Goal: Task Accomplishment & Management: Complete application form

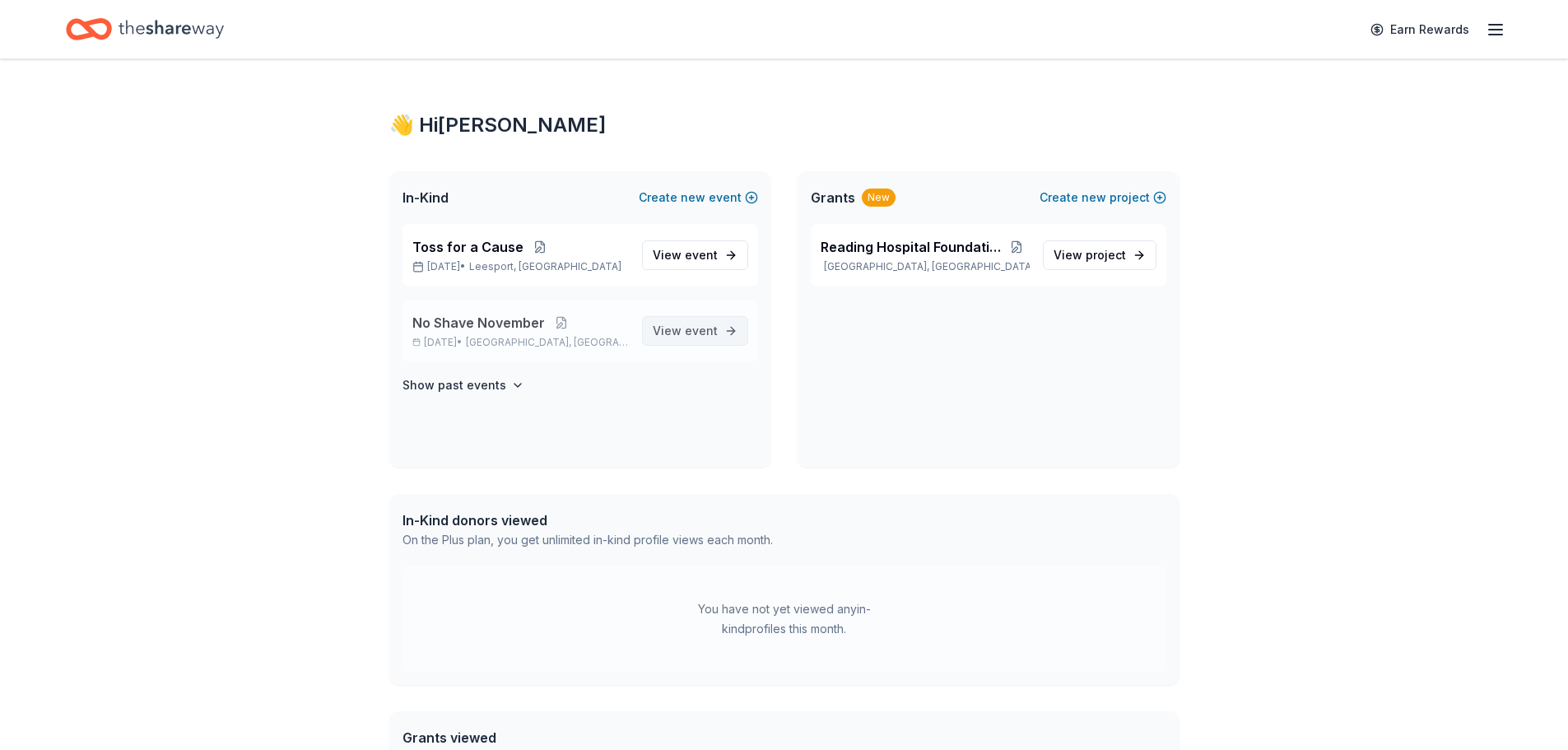
click at [664, 333] on span "View event" at bounding box center [686, 331] width 65 height 20
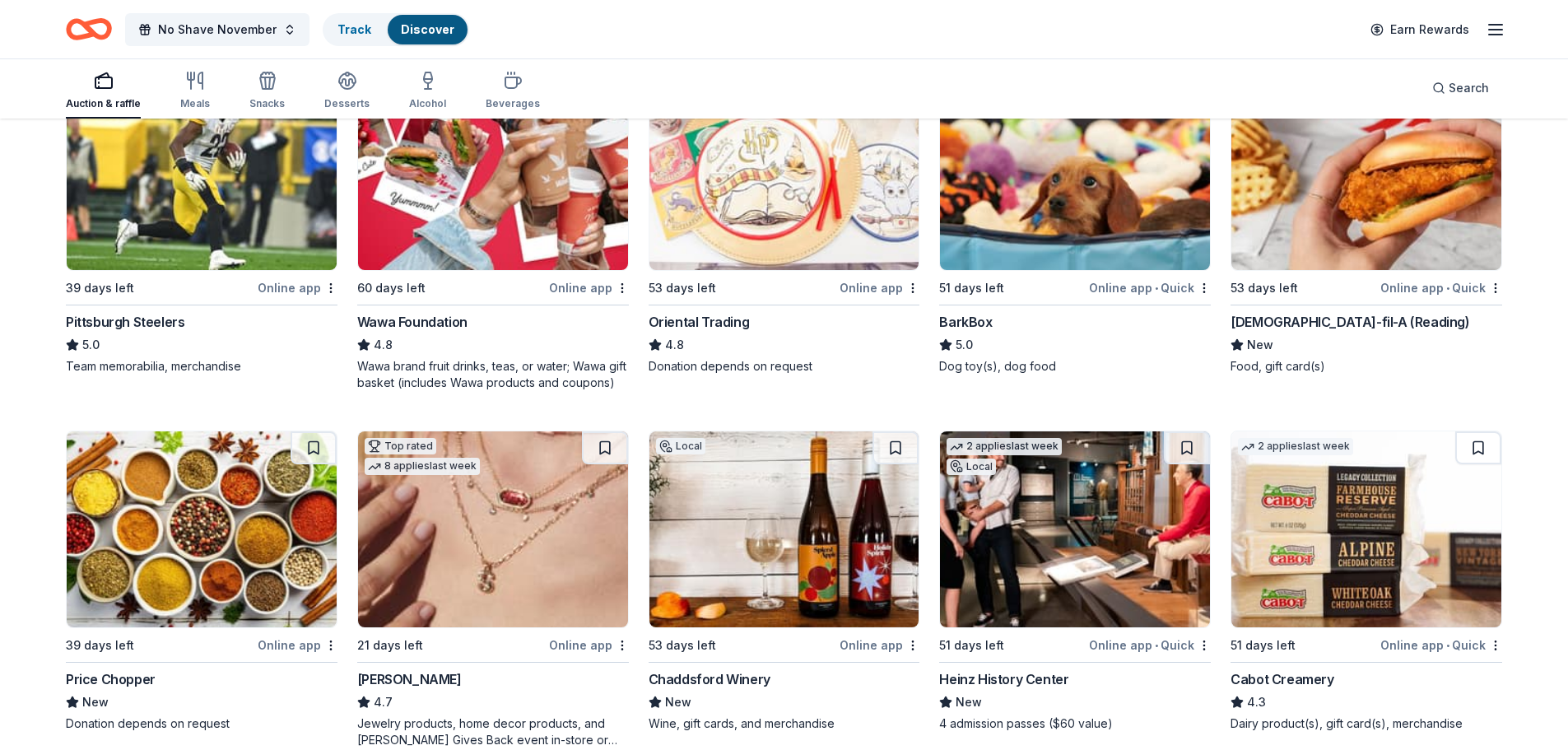
scroll to position [329, 0]
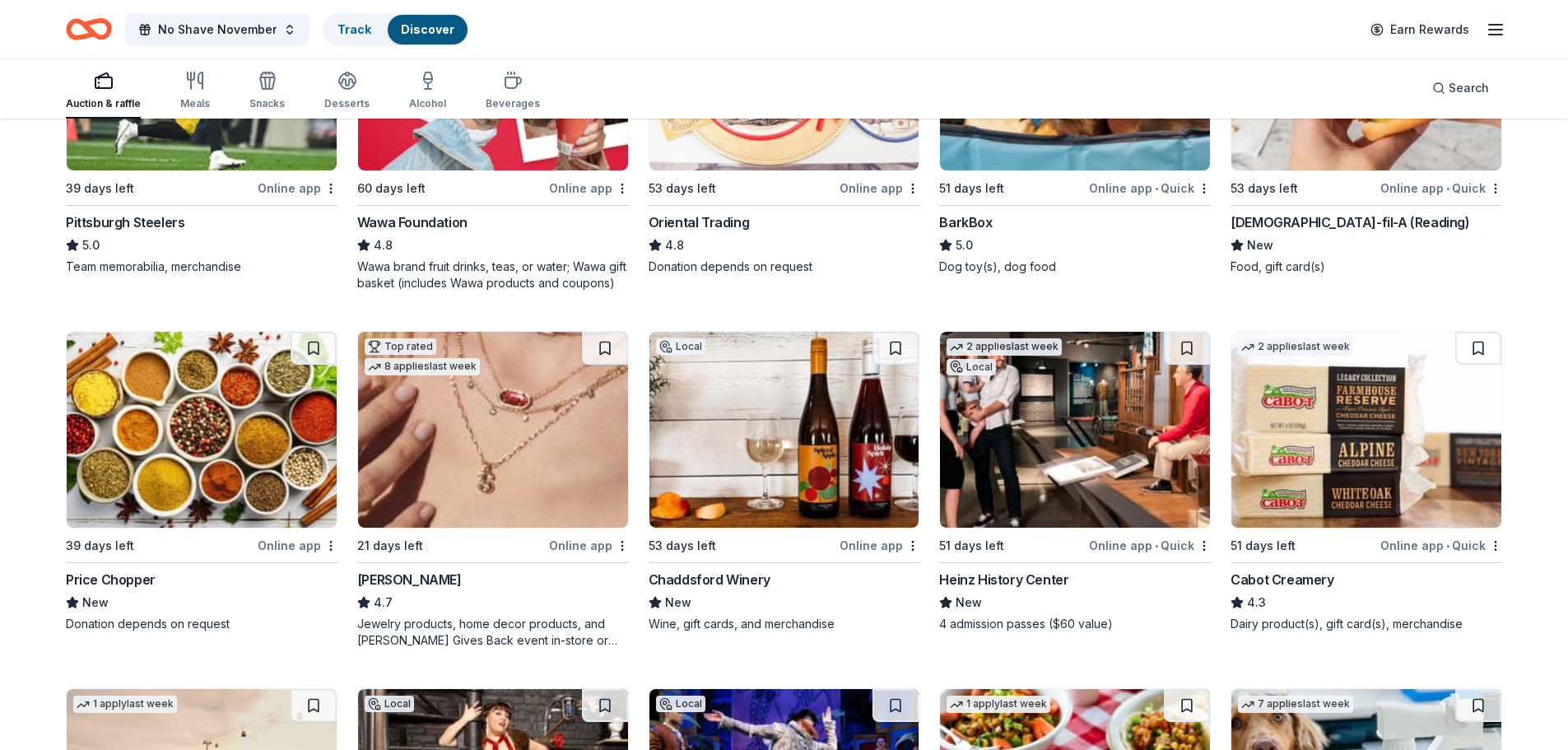
click at [779, 444] on img at bounding box center [784, 429] width 270 height 196
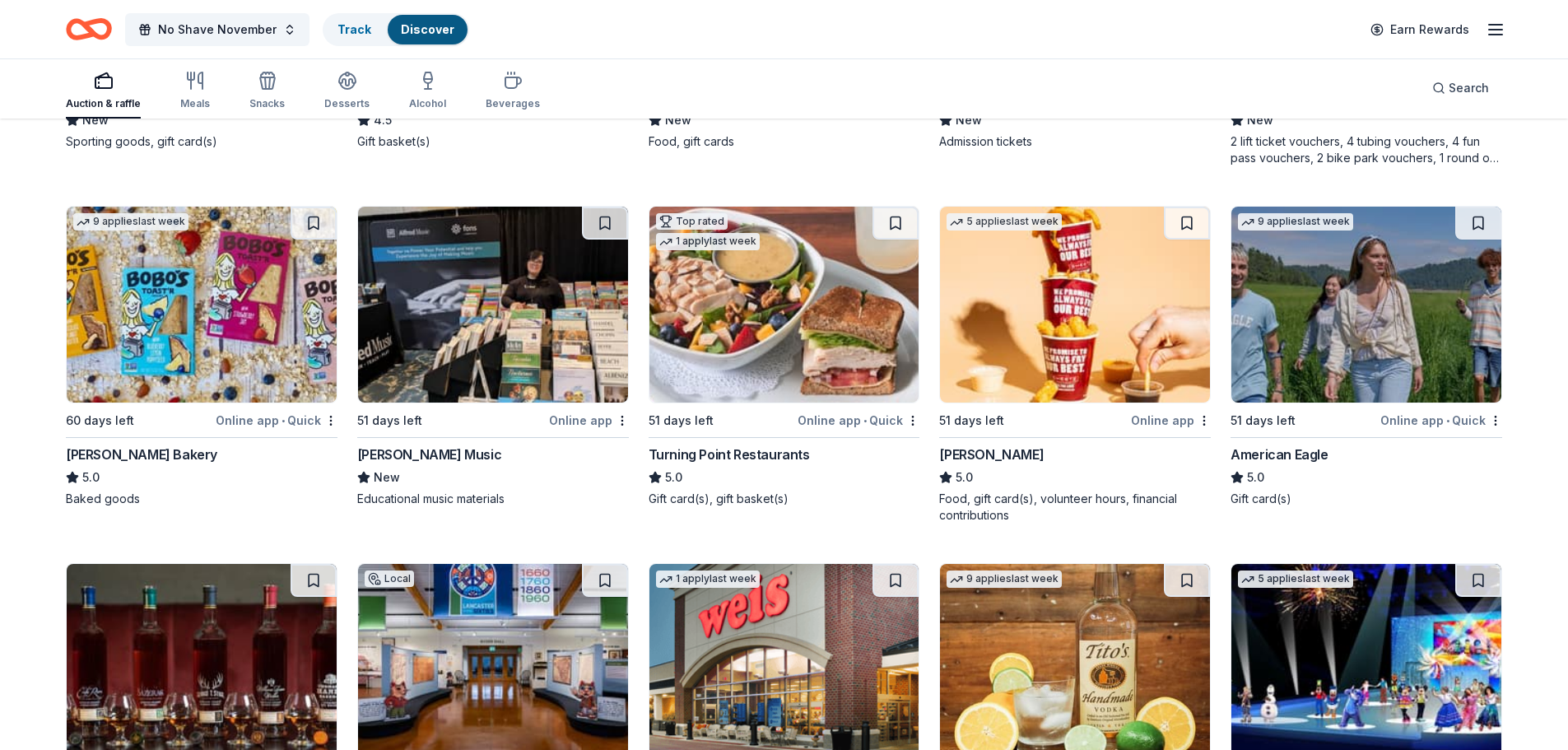
scroll to position [2386, 0]
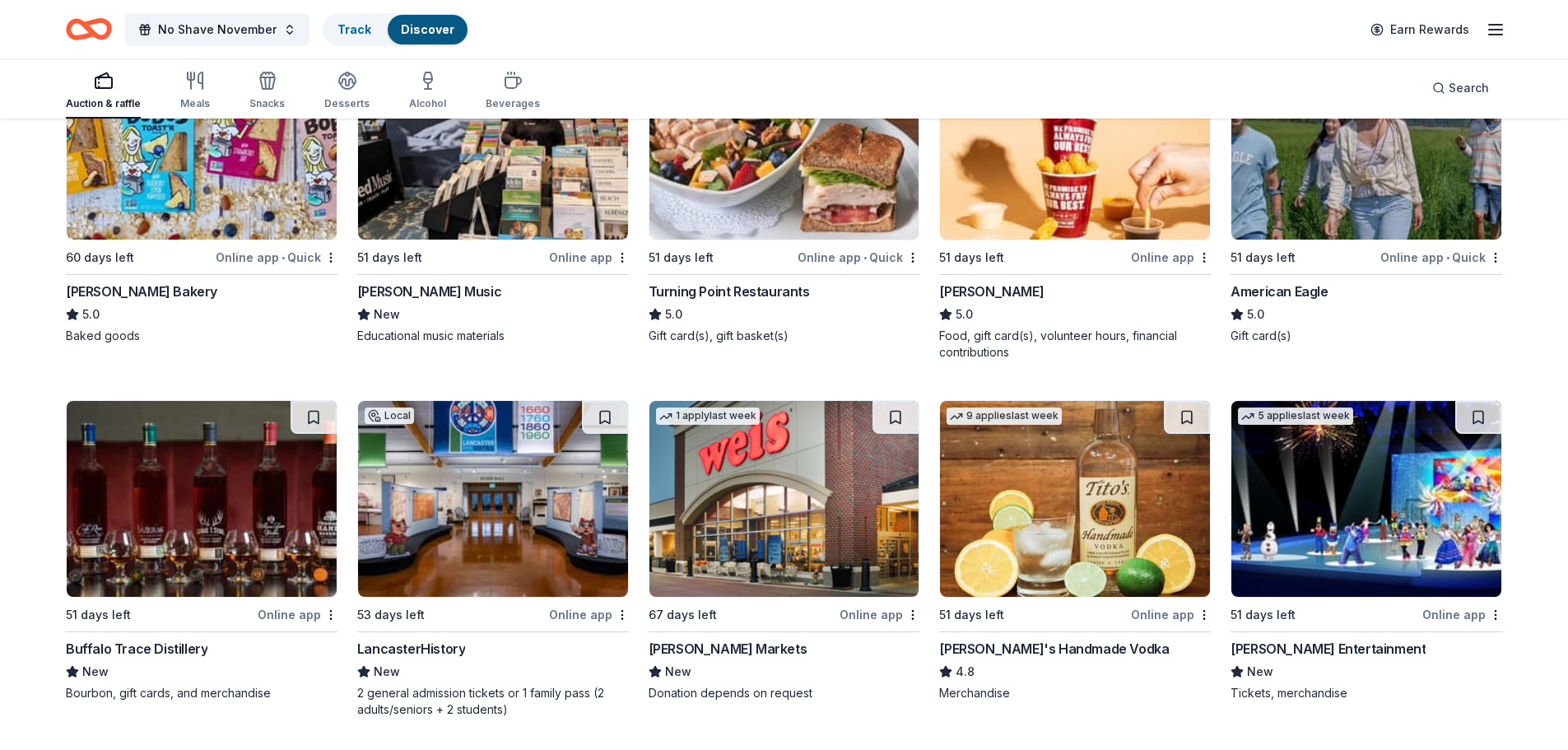
click at [264, 485] on img at bounding box center [202, 499] width 270 height 196
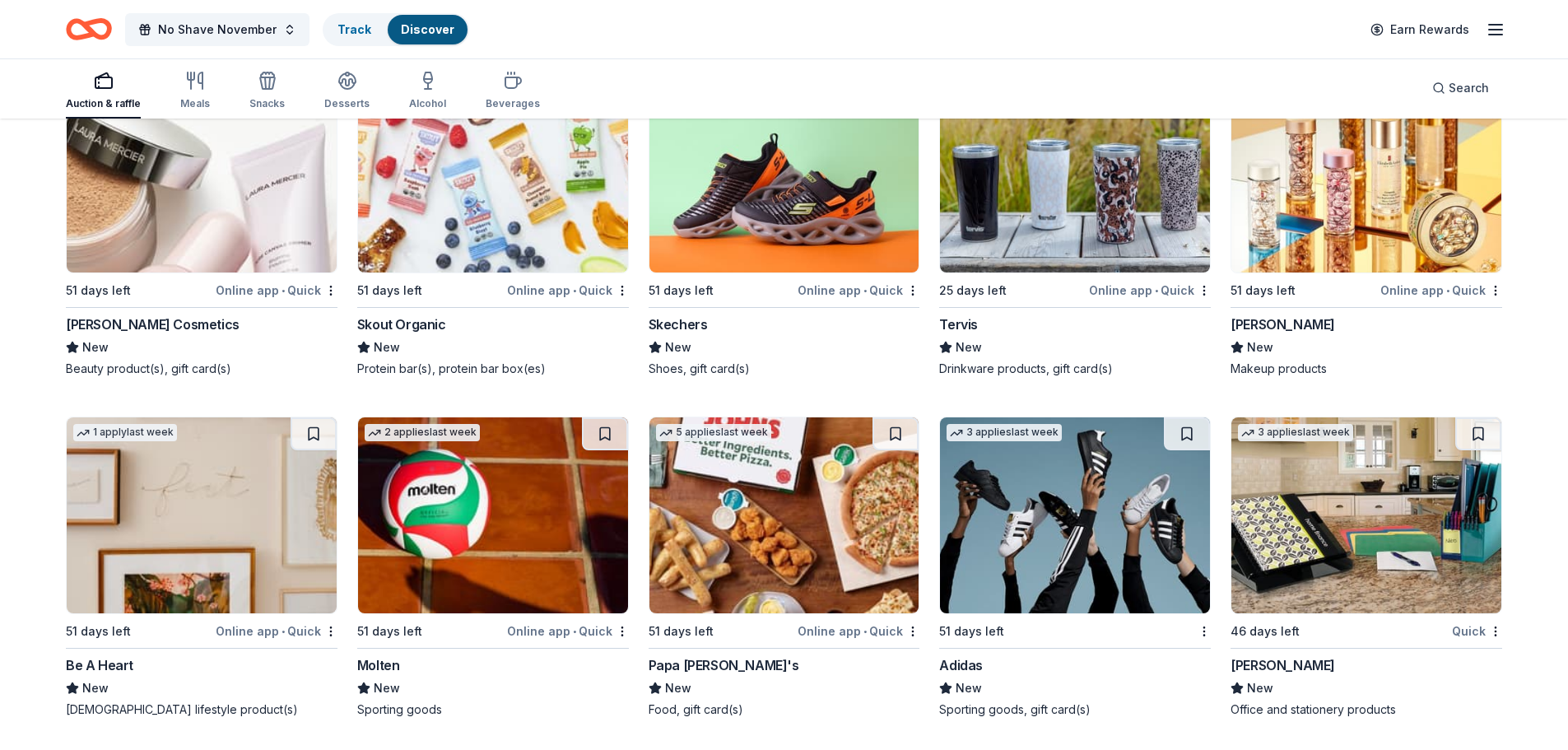
scroll to position [17807, 0]
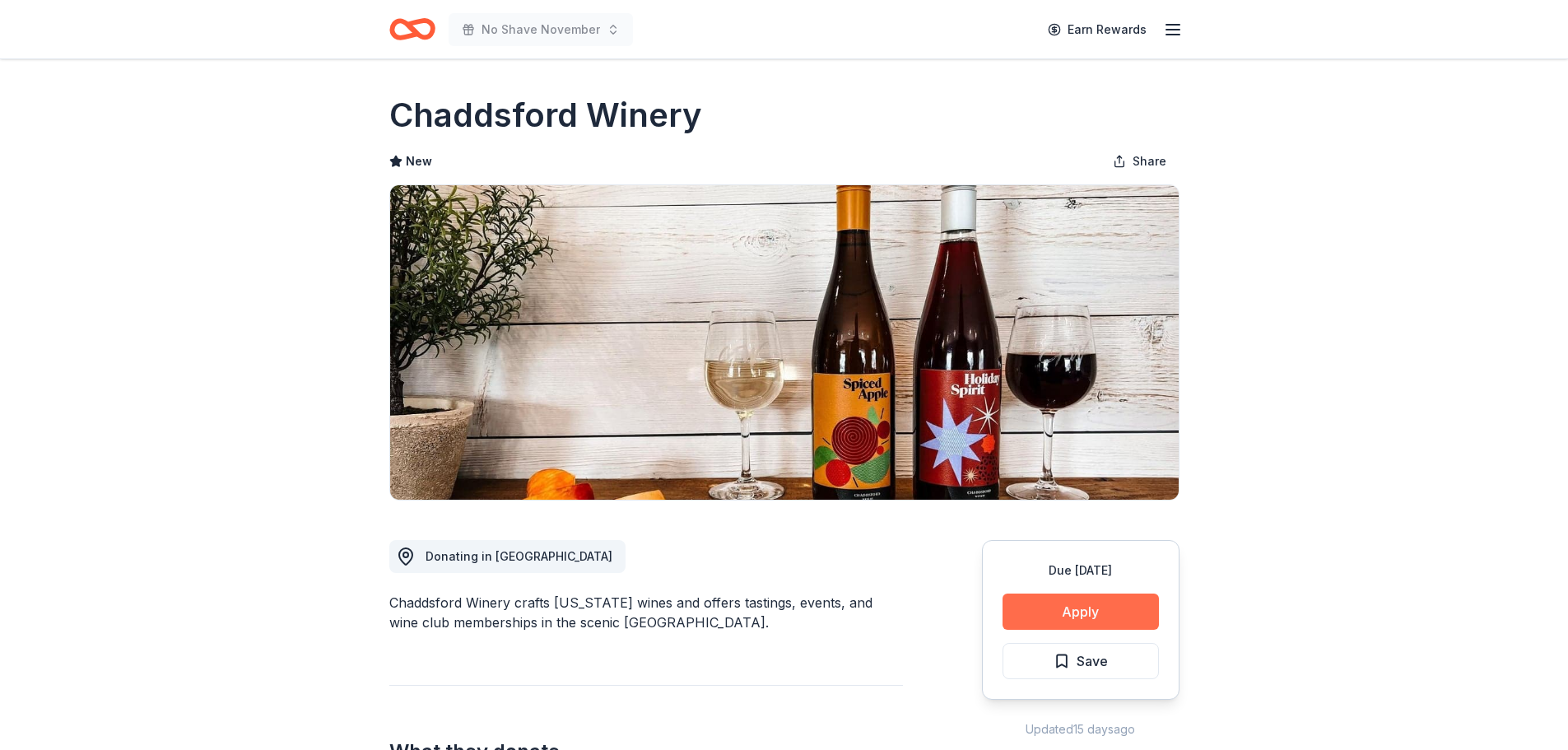
click at [1114, 614] on button "Apply" at bounding box center [1080, 611] width 157 height 36
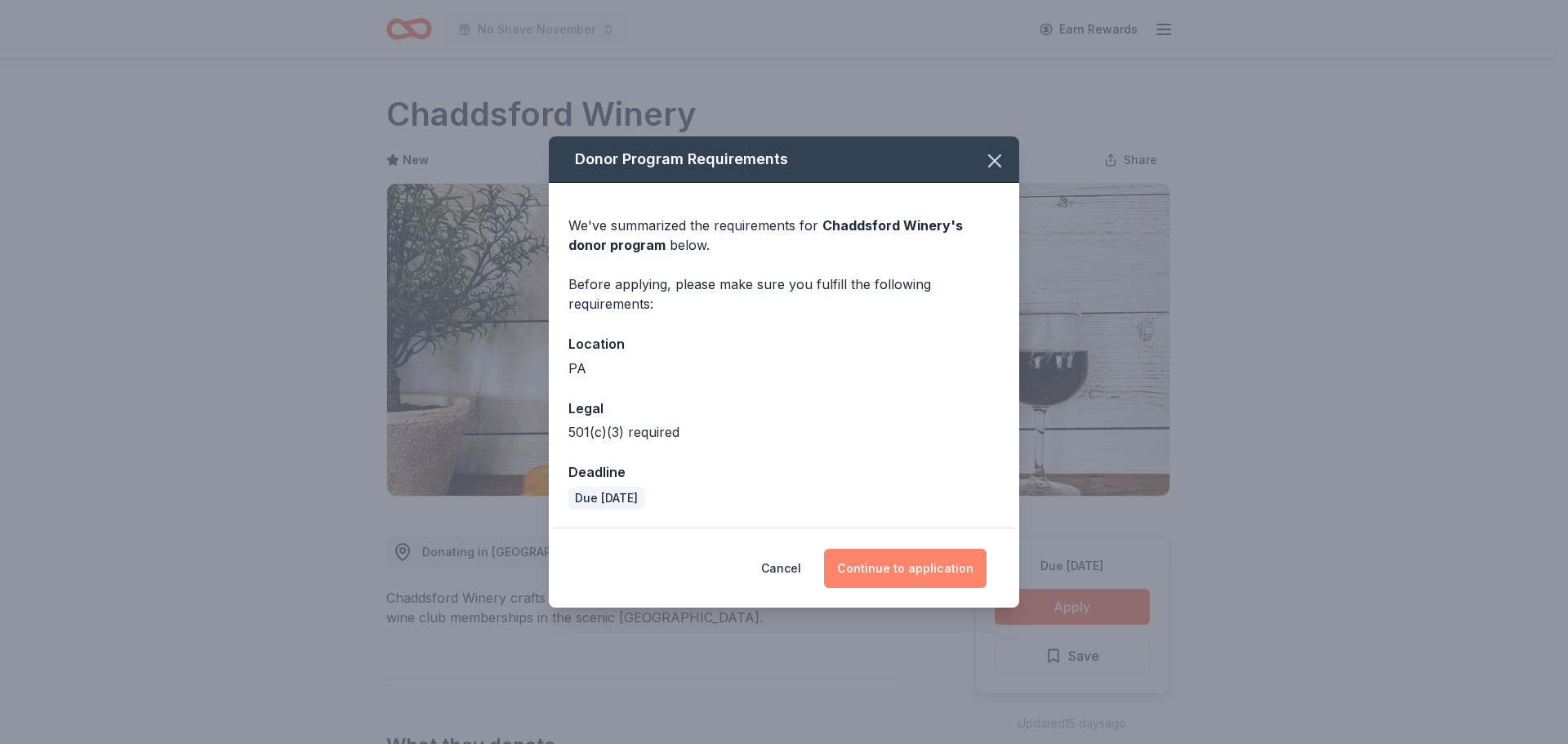
click at [938, 574] on button "Continue to application" at bounding box center [905, 568] width 163 height 39
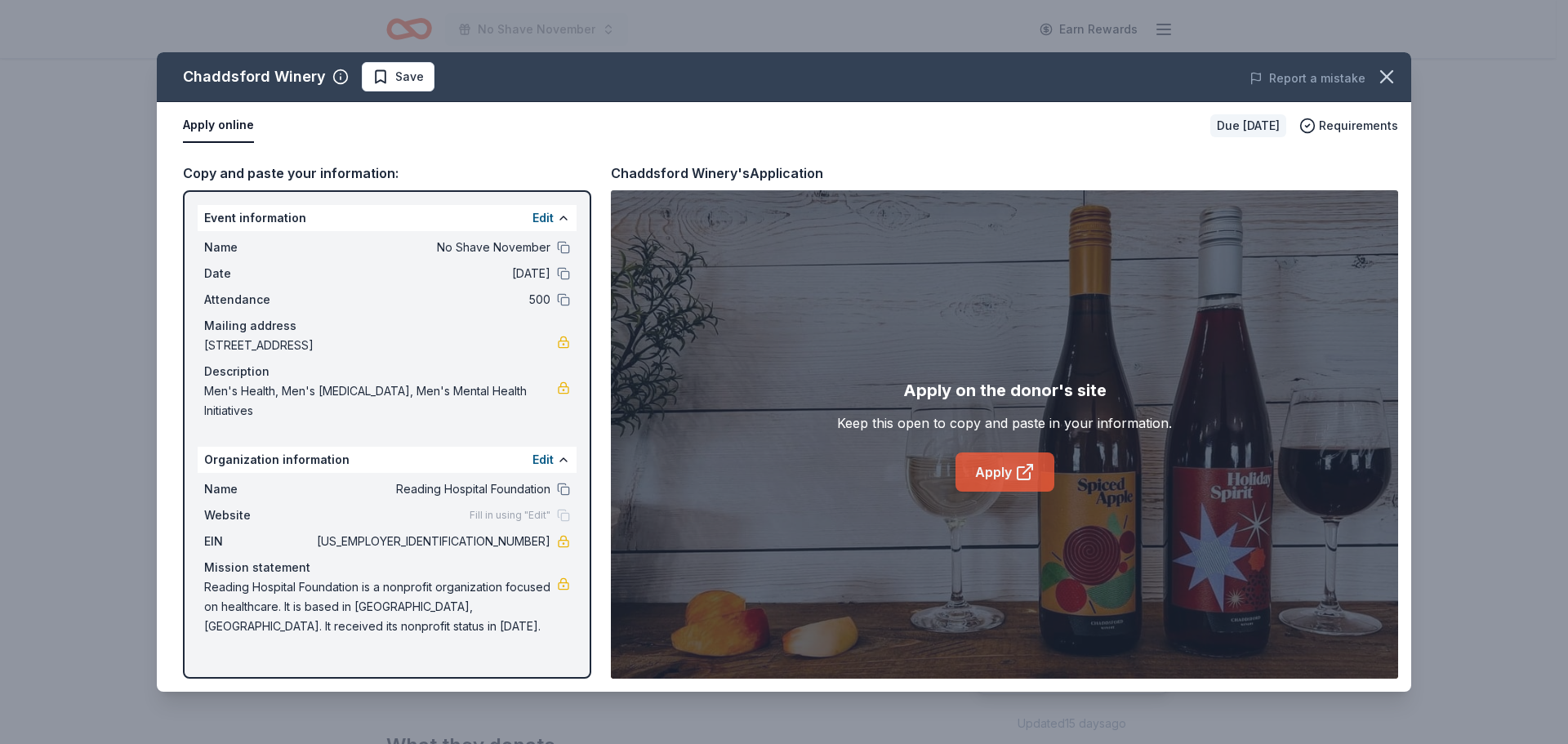
click at [1009, 469] on link "Apply" at bounding box center [1004, 472] width 99 height 39
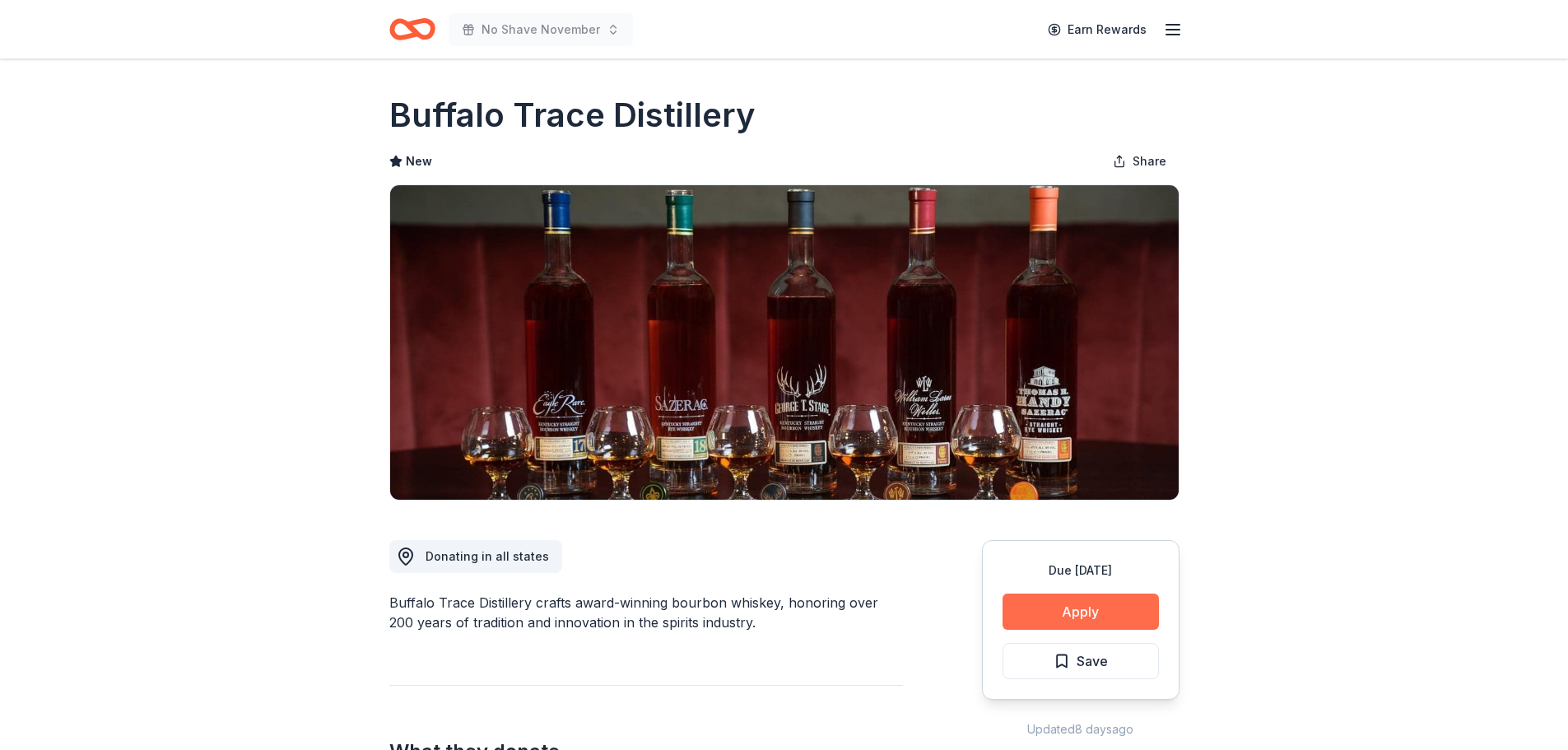
click at [1119, 612] on button "Apply" at bounding box center [1080, 611] width 157 height 36
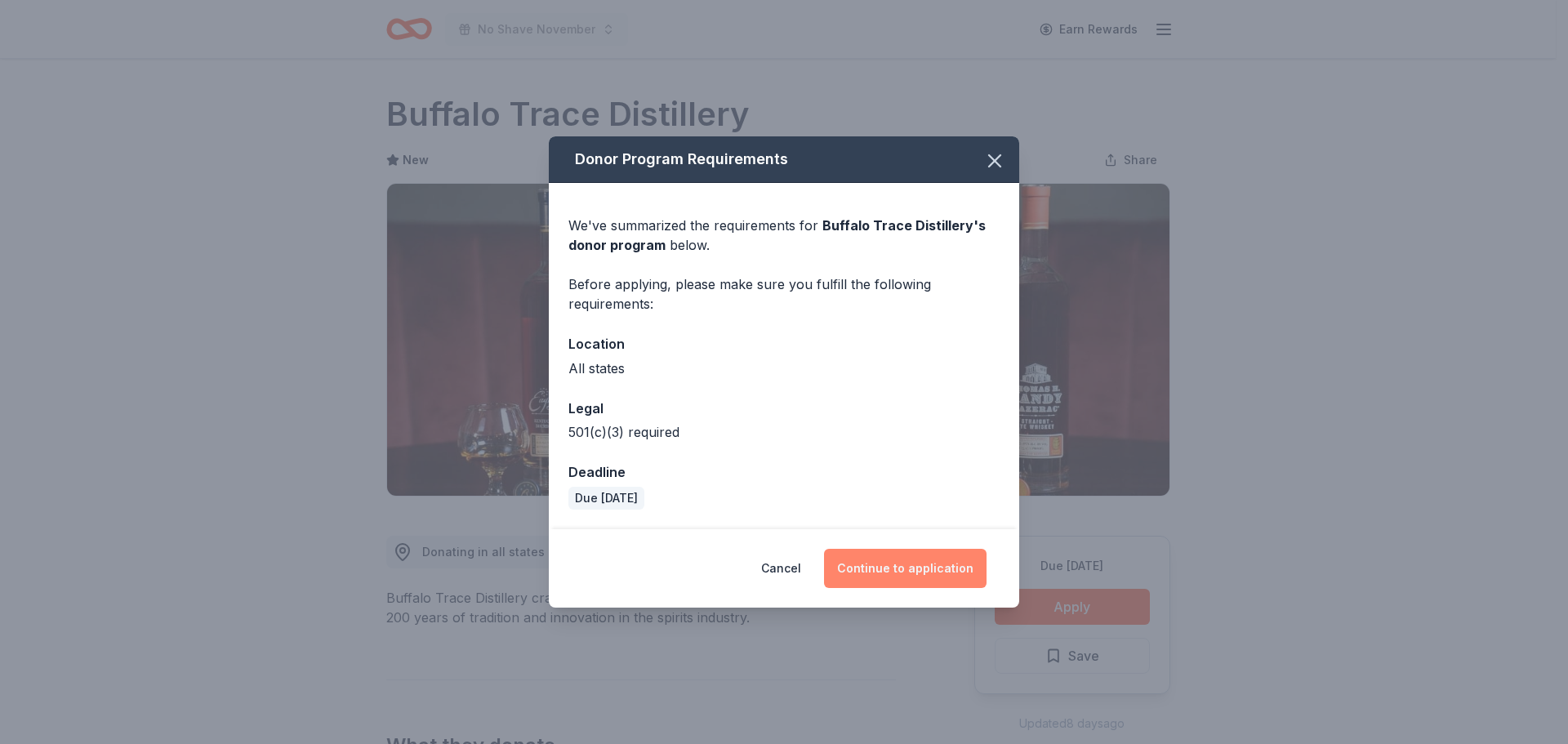
click at [944, 570] on button "Continue to application" at bounding box center [905, 568] width 163 height 39
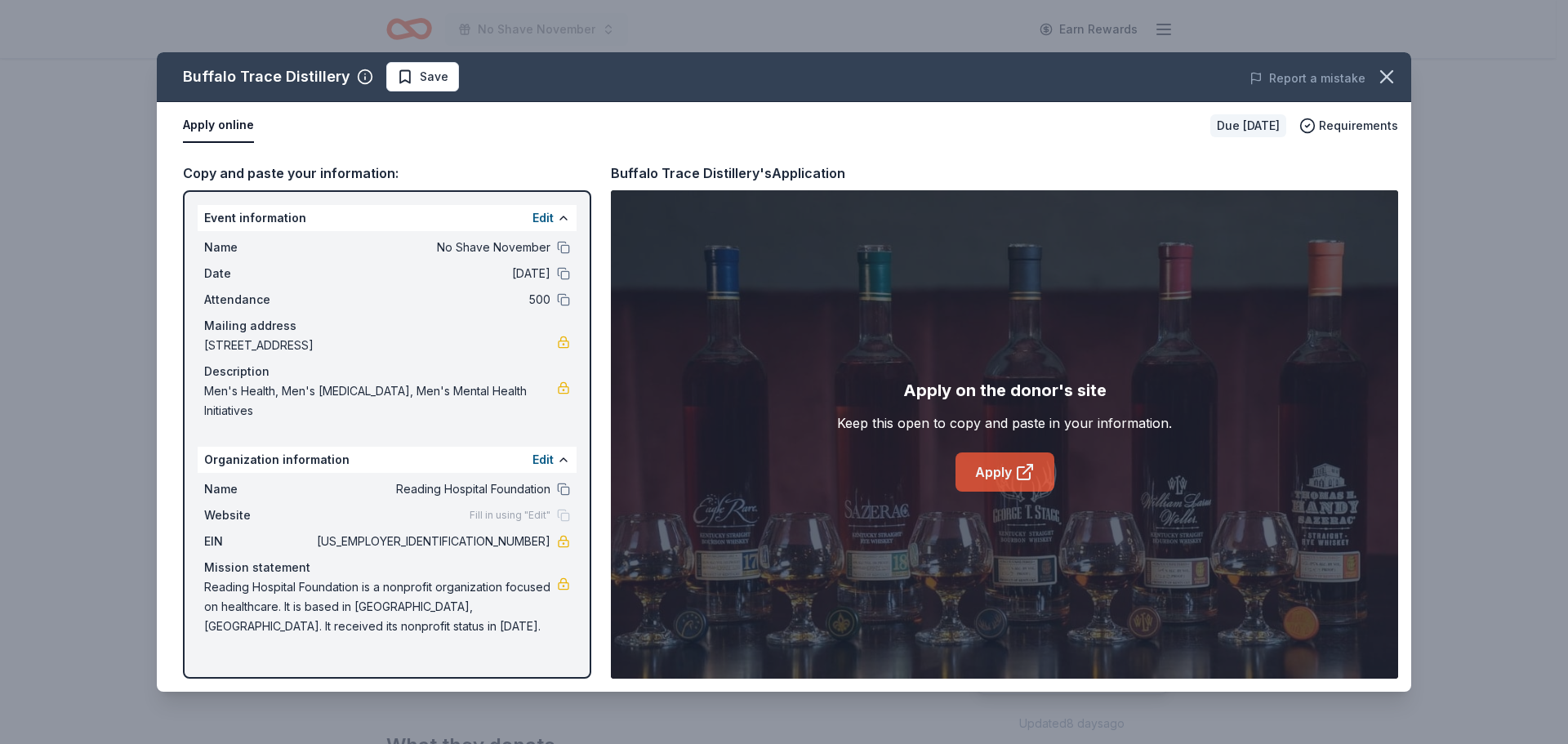
click at [1007, 472] on link "Apply" at bounding box center [1004, 472] width 99 height 39
